Goal: Transaction & Acquisition: Purchase product/service

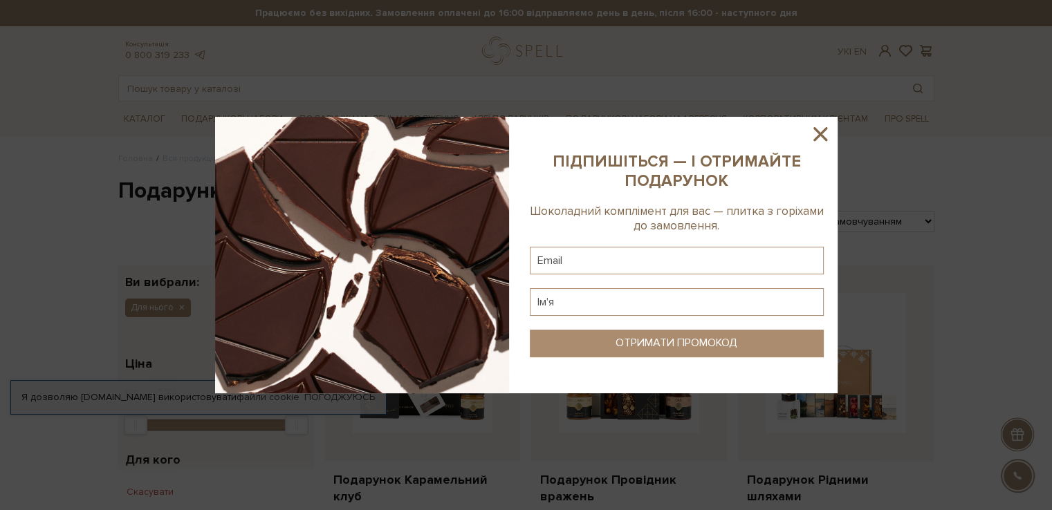
click at [822, 136] on icon at bounding box center [820, 134] width 14 height 14
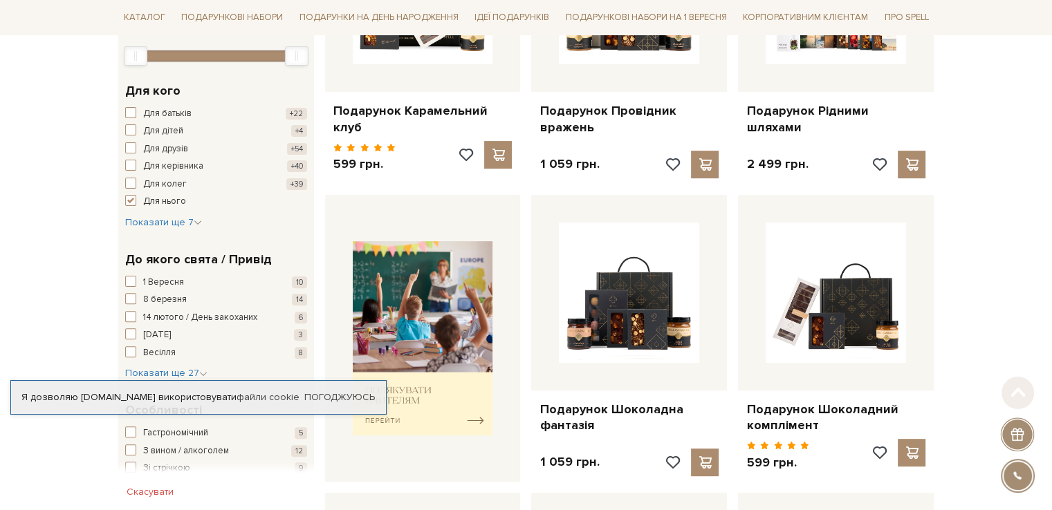
scroll to position [370, 0]
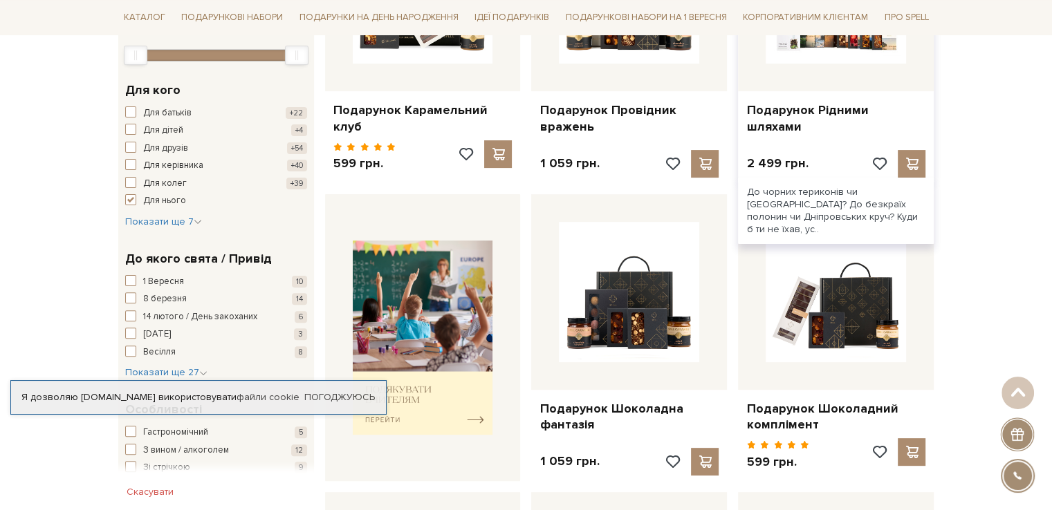
click at [816, 128] on div "Подарунок Рідними шляхами 2 499 грн." at bounding box center [836, 39] width 196 height 287
click at [845, 106] on link "Подарунок Рідними шляхами" at bounding box center [835, 118] width 179 height 33
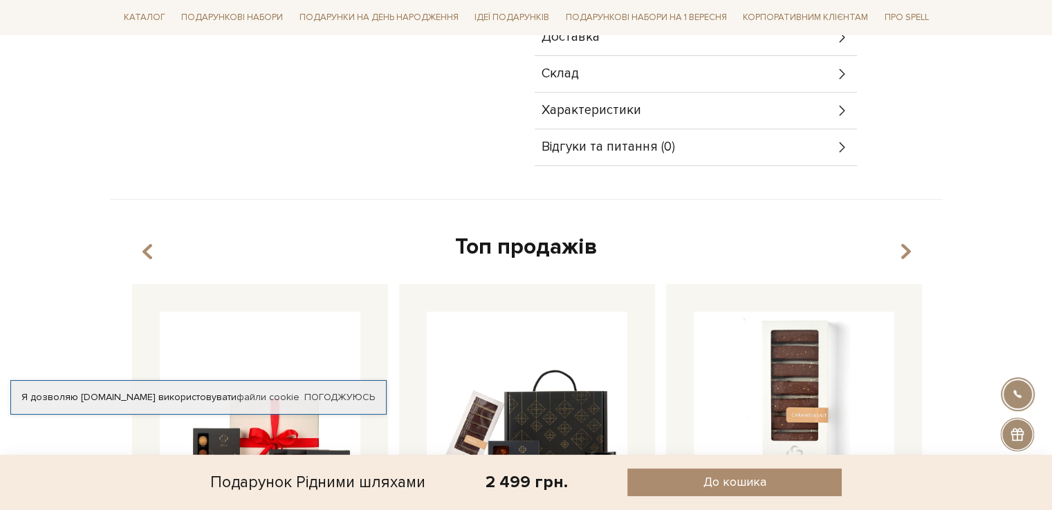
scroll to position [583, 0]
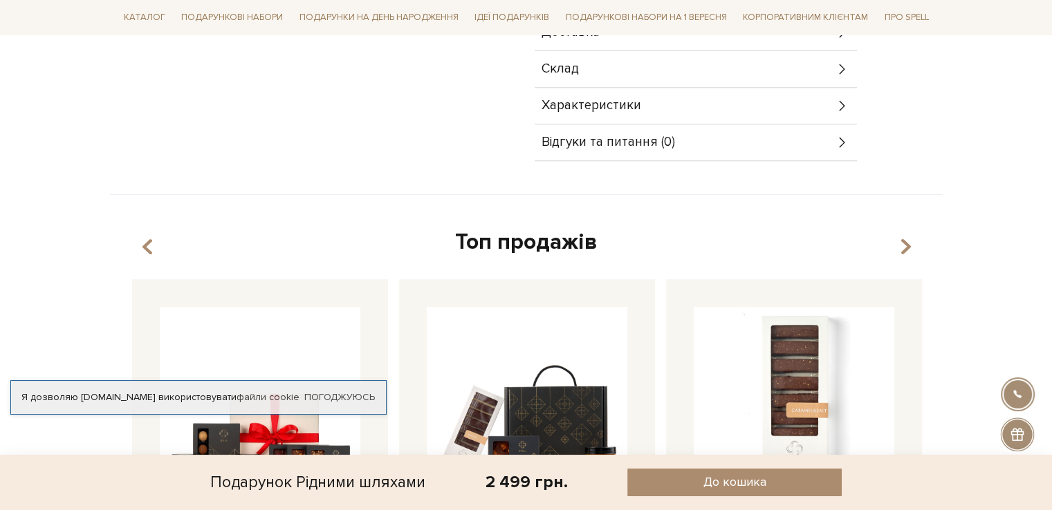
click at [670, 75] on div "Склад" at bounding box center [696, 69] width 322 height 36
